Goal: Task Accomplishment & Management: Use online tool/utility

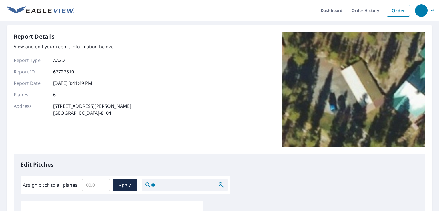
click at [97, 187] on input "Assign pitch to all planes" at bounding box center [96, 185] width 28 height 16
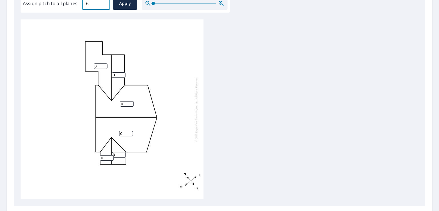
scroll to position [173, 0]
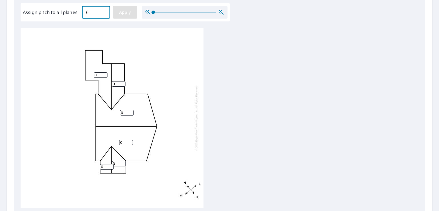
type input "6"
click at [124, 9] on span "Apply" at bounding box center [125, 12] width 15 height 7
type input "6"
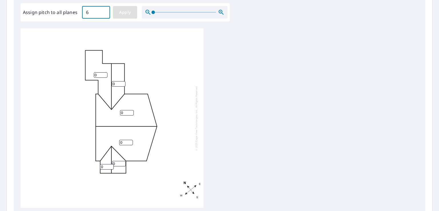
type input "6"
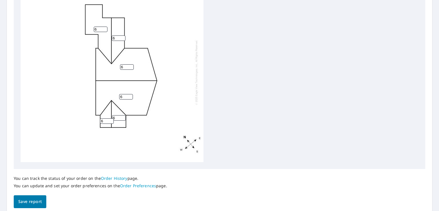
scroll to position [229, 0]
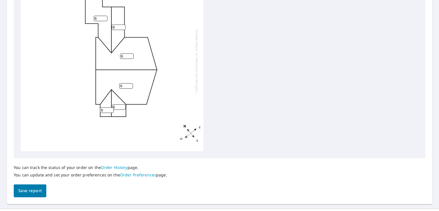
click at [38, 192] on span "Save report" at bounding box center [29, 190] width 23 height 7
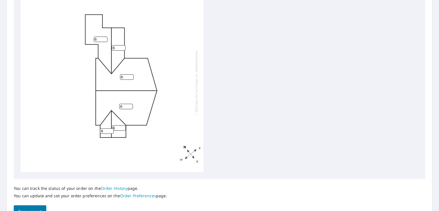
scroll to position [0, 0]
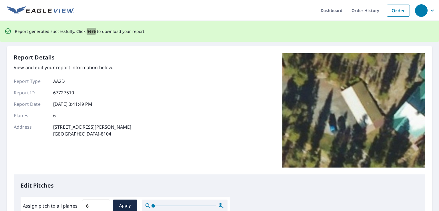
click at [91, 31] on span "here" at bounding box center [91, 31] width 9 height 7
